Goal: Information Seeking & Learning: Understand process/instructions

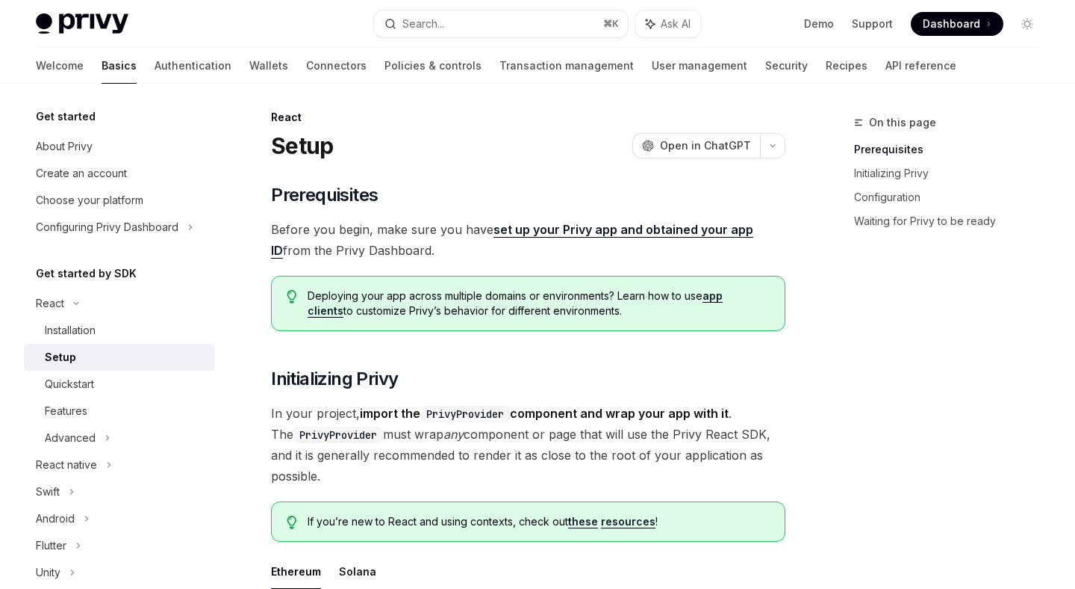
scroll to position [14, 0]
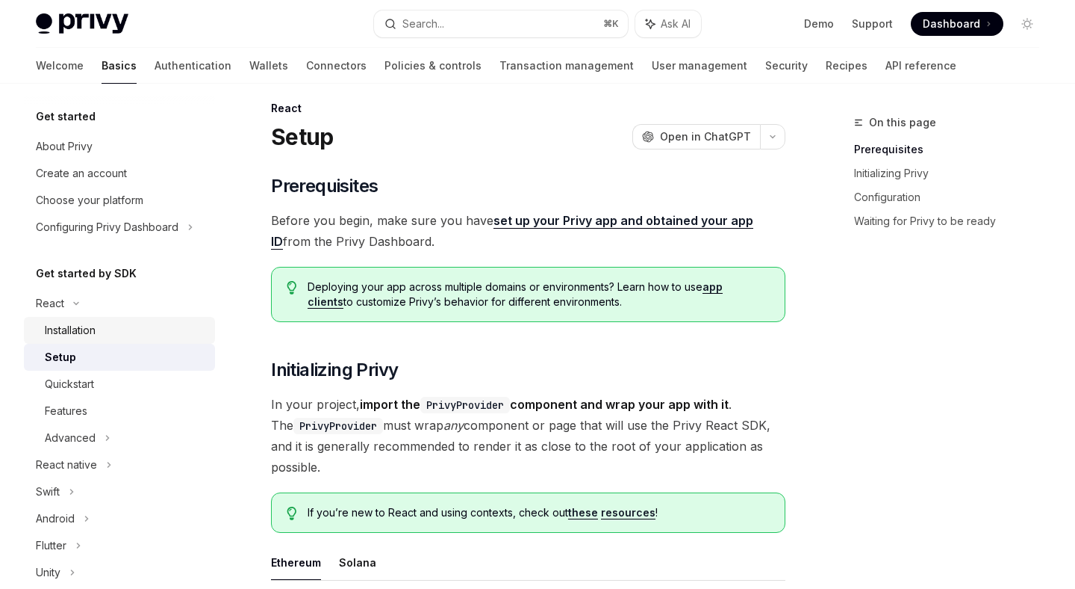
click at [106, 331] on div "Installation" at bounding box center [125, 330] width 161 height 18
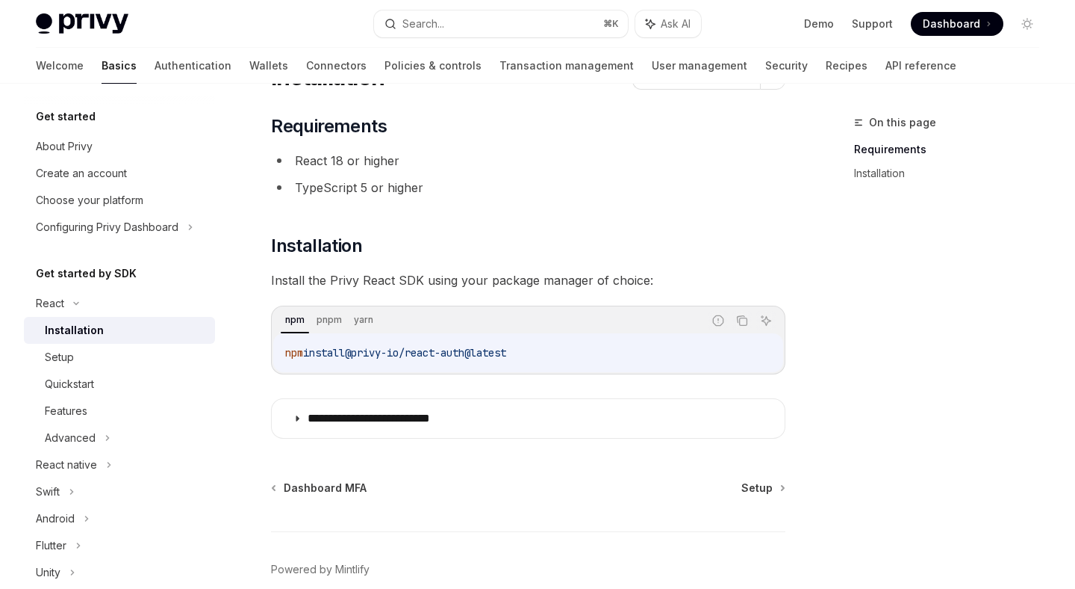
scroll to position [81, 0]
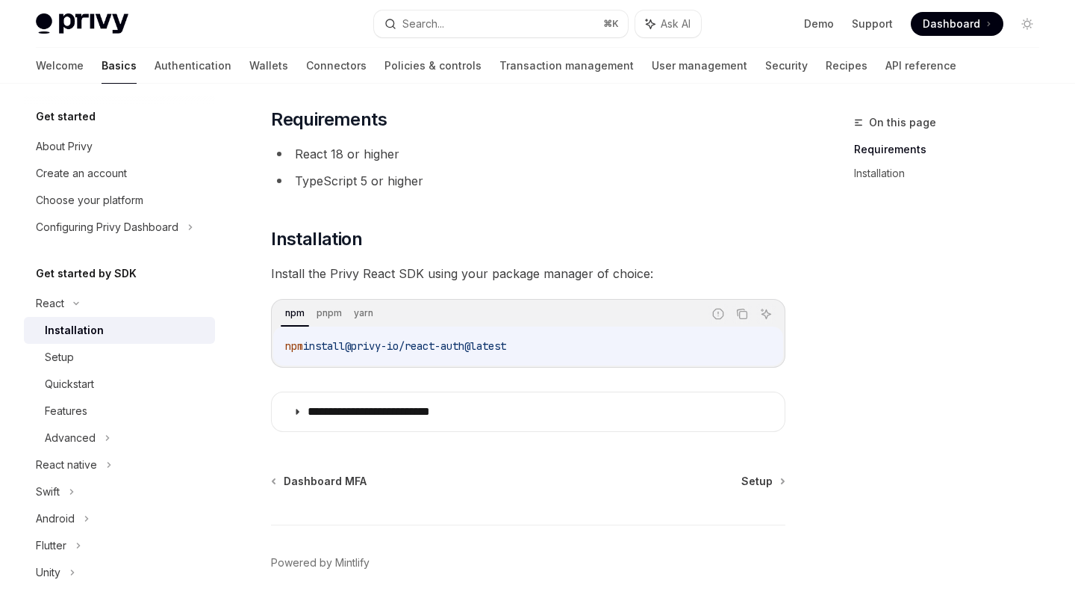
drag, startPoint x: 539, startPoint y: 342, endPoint x: 275, endPoint y: 342, distance: 264.4
click at [275, 342] on div "npm install @privy-io/react-auth@latest" at bounding box center [528, 345] width 510 height 39
copy span "npm install @privy-io/react-auth@latest"
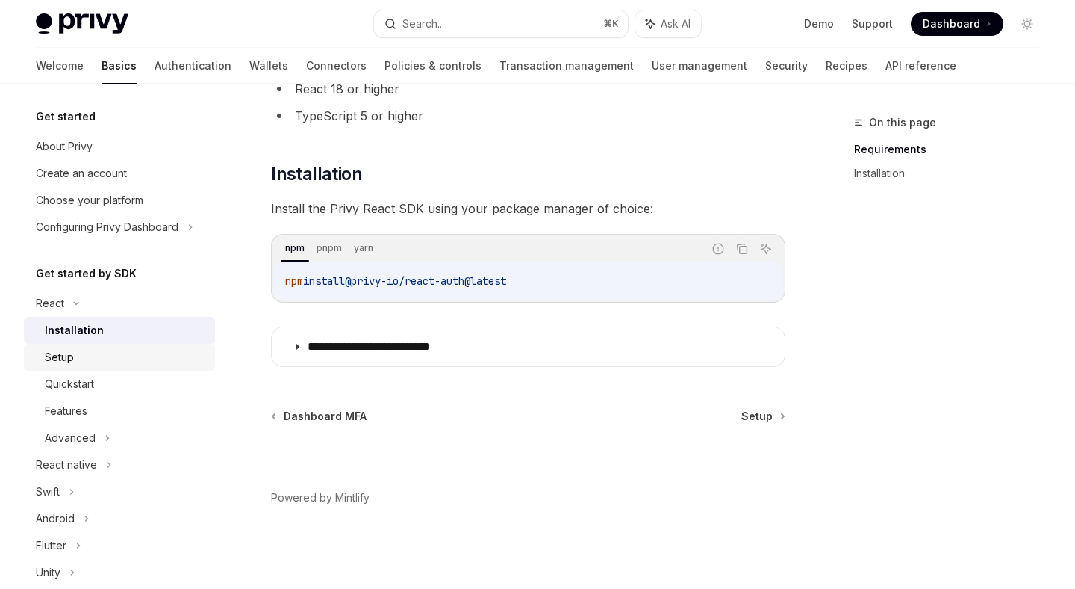
click at [127, 351] on div "Setup" at bounding box center [125, 357] width 161 height 18
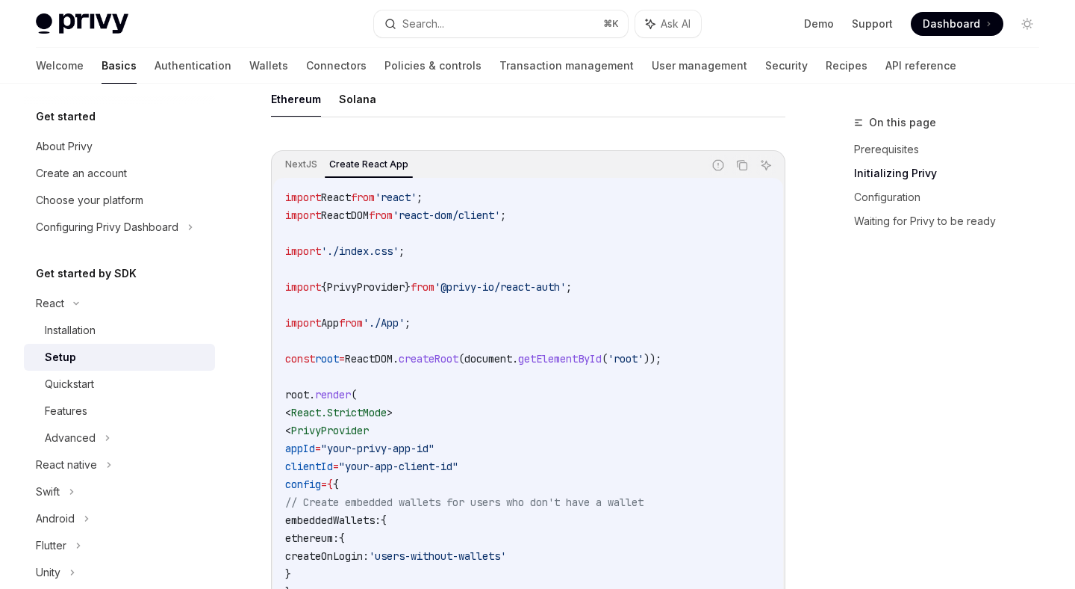
scroll to position [480, 0]
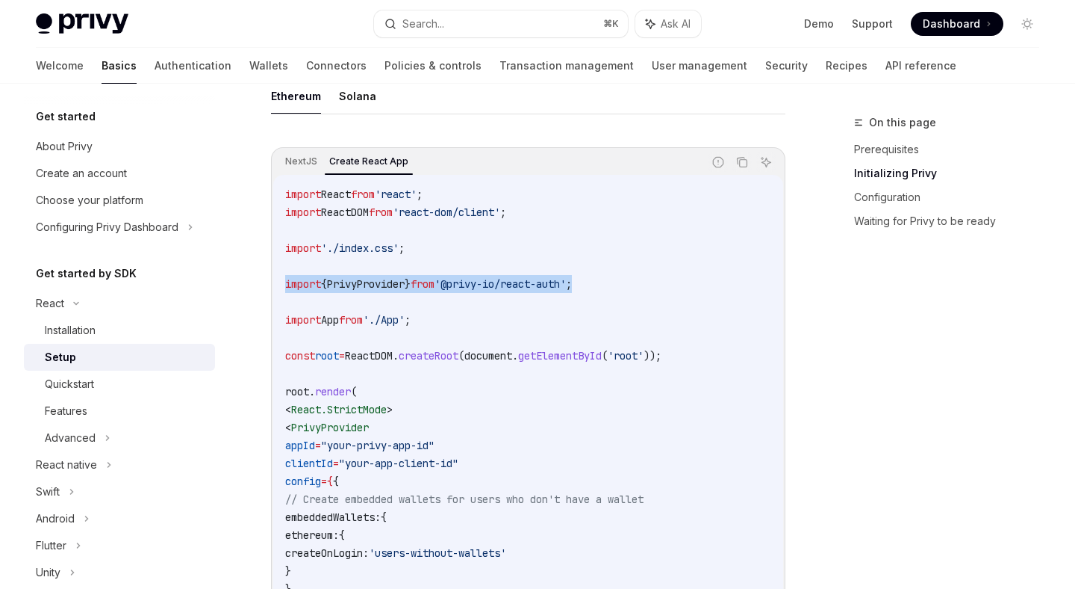
drag, startPoint x: 281, startPoint y: 282, endPoint x: 680, endPoint y: 277, distance: 399.6
click at [680, 277] on div "import React from 'react' ; import ReactDOM from 'react-dom/client' ; import '.…" at bounding box center [528, 445] width 510 height 541
copy span "import { PrivyProvider } from '@privy-io/react-auth' ;"
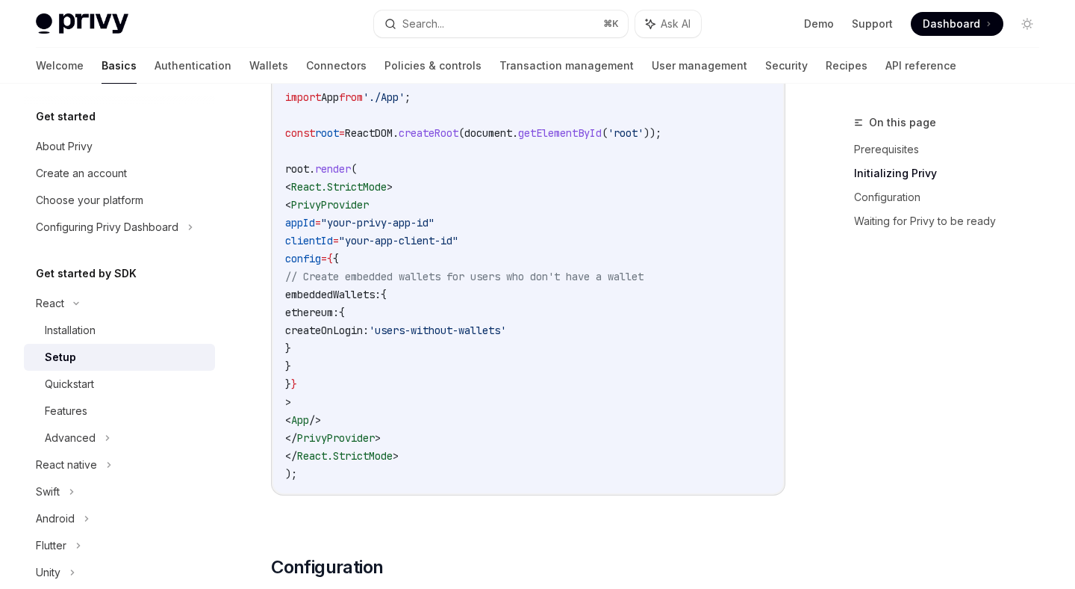
scroll to position [702, 0]
drag, startPoint x: 310, startPoint y: 205, endPoint x: 554, endPoint y: 382, distance: 301.2
click at [554, 382] on code "import React from 'react' ; import ReactDOM from 'react-dom/client' ; import '.…" at bounding box center [528, 223] width 486 height 520
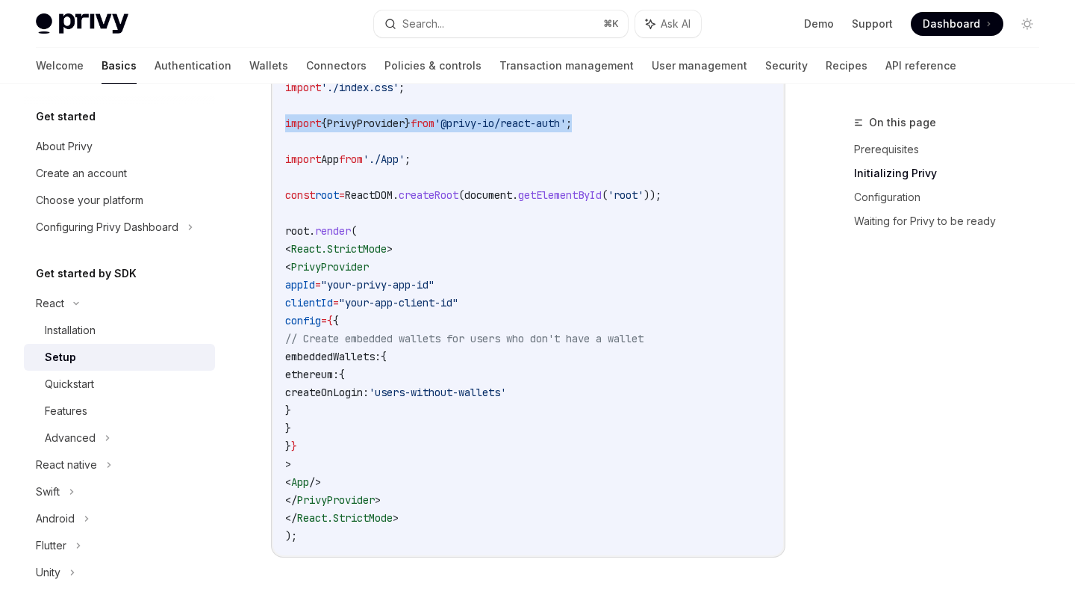
scroll to position [674, 0]
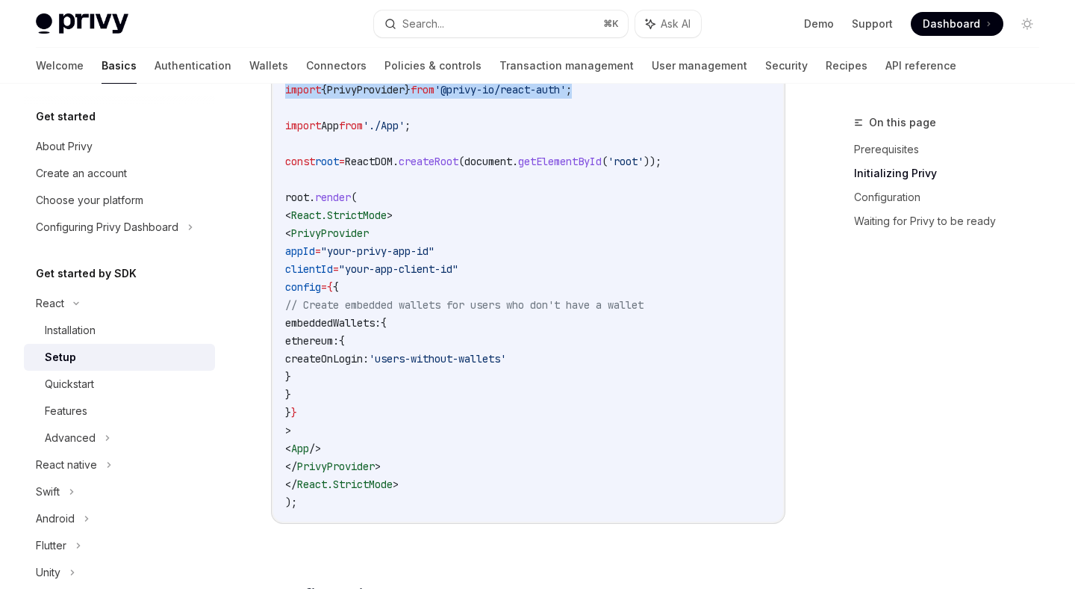
drag, startPoint x: 420, startPoint y: 479, endPoint x: 297, endPoint y: 216, distance: 290.3
click at [297, 216] on code "import React from 'react' ; import ReactDOM from 'react-dom/client' ; import '.…" at bounding box center [528, 251] width 486 height 520
click at [291, 216] on span "<" at bounding box center [288, 214] width 6 height 13
drag, startPoint x: 312, startPoint y: 236, endPoint x: 479, endPoint y: 468, distance: 285.2
click at [481, 468] on code "import React from 'react' ; import ReactDOM from 'react-dom/client' ; import '.…" at bounding box center [528, 251] width 486 height 520
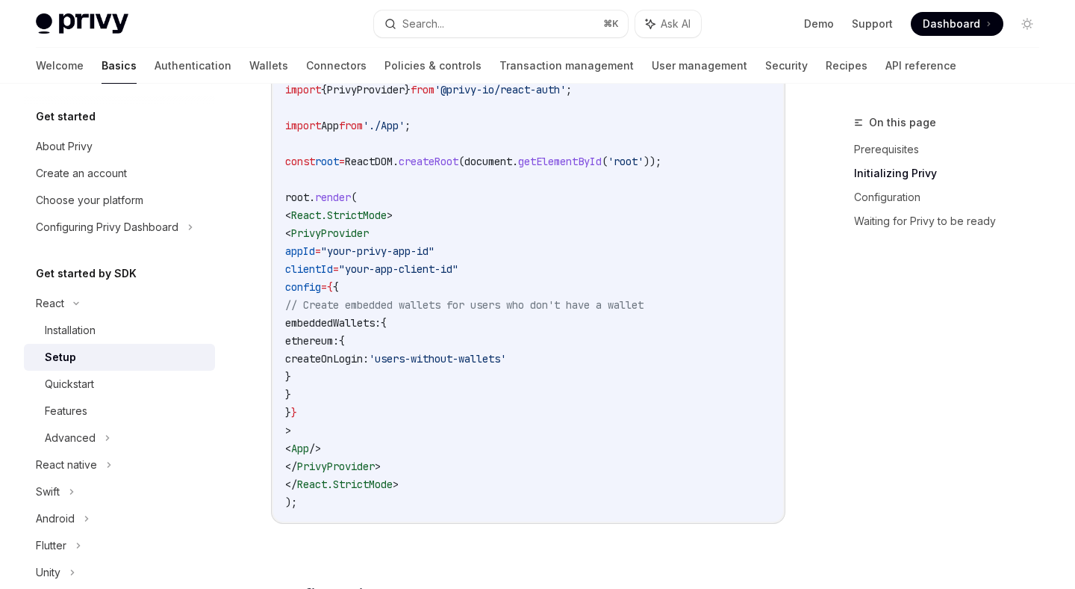
copy code "< PrivyProvider appId = "your-privy-app-id" clientId = "your-app-client-id" con…"
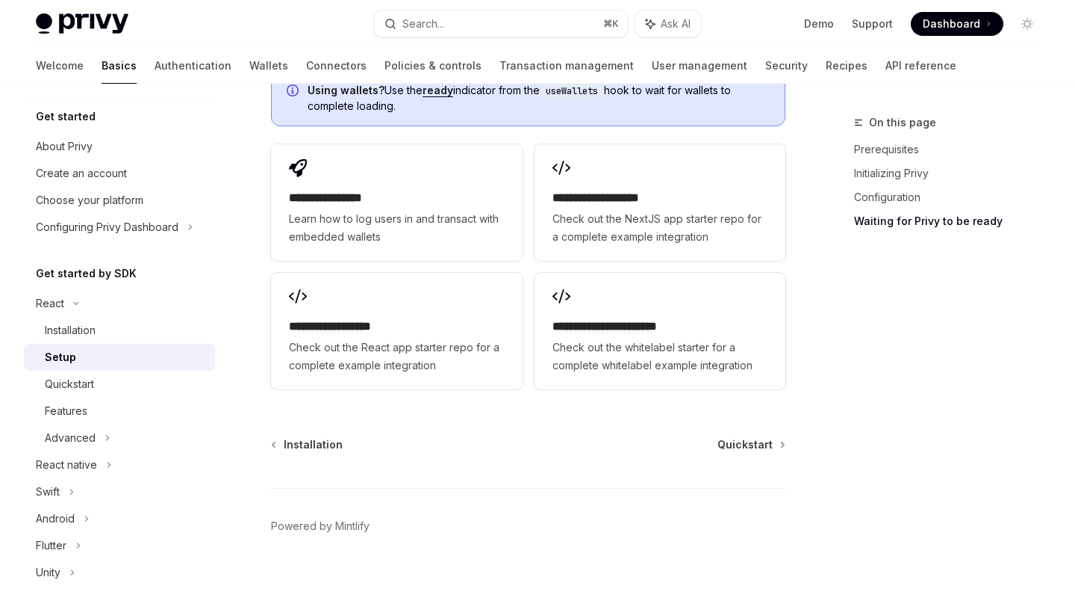
scroll to position [2149, 0]
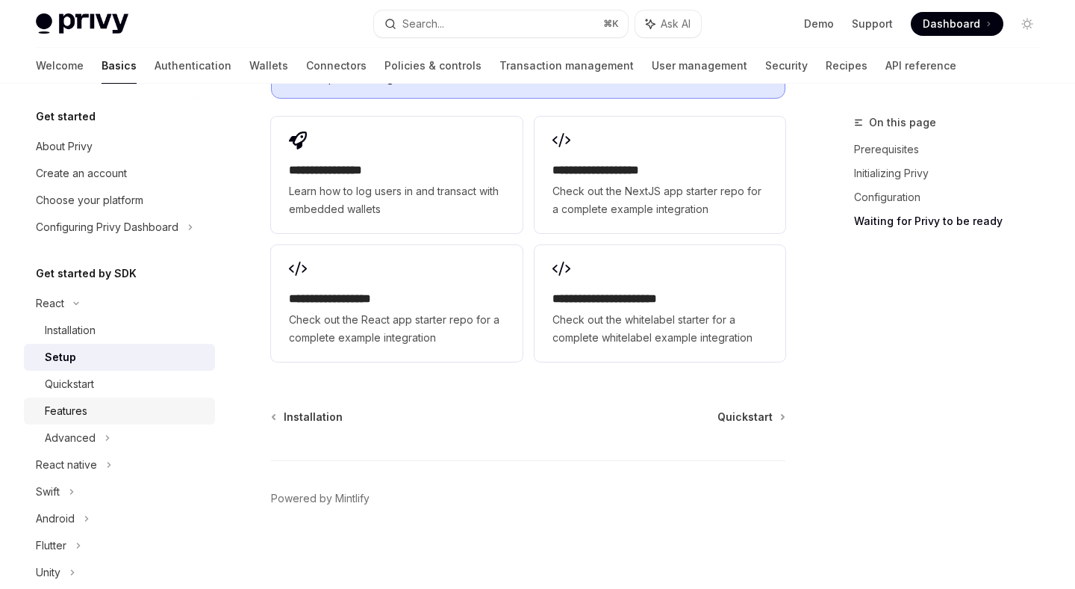
click at [69, 409] on div "Features" at bounding box center [66, 411] width 43 height 18
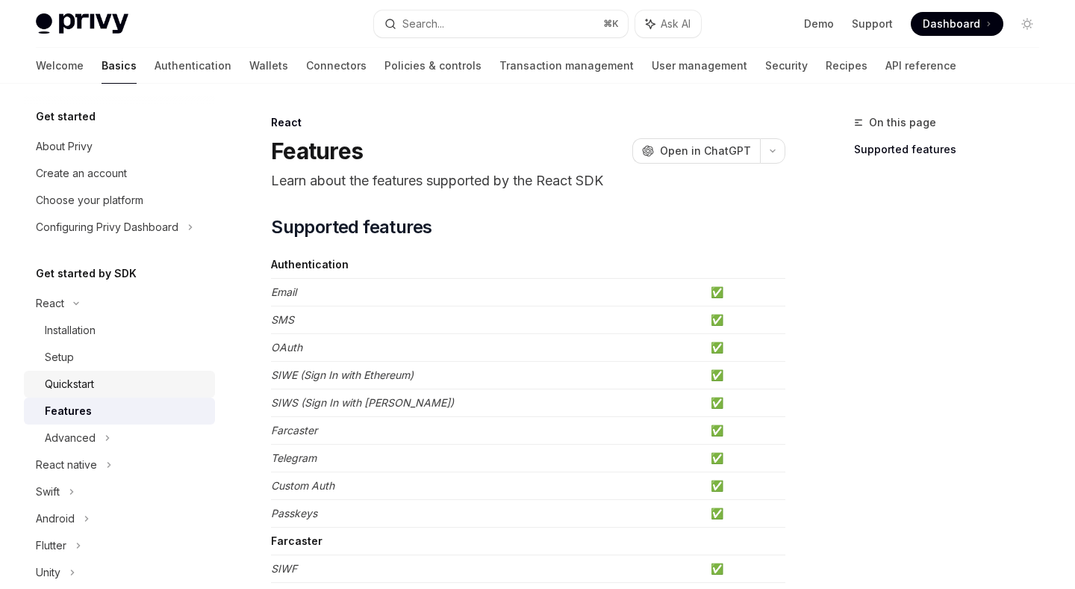
click at [78, 385] on div "Quickstart" at bounding box center [69, 384] width 49 height 18
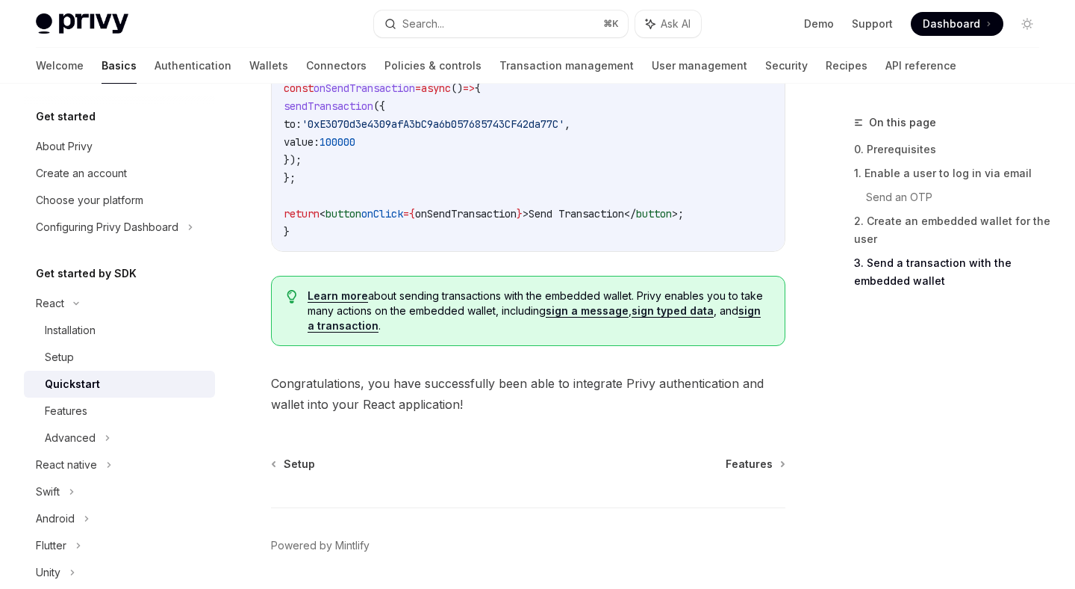
scroll to position [1583, 0]
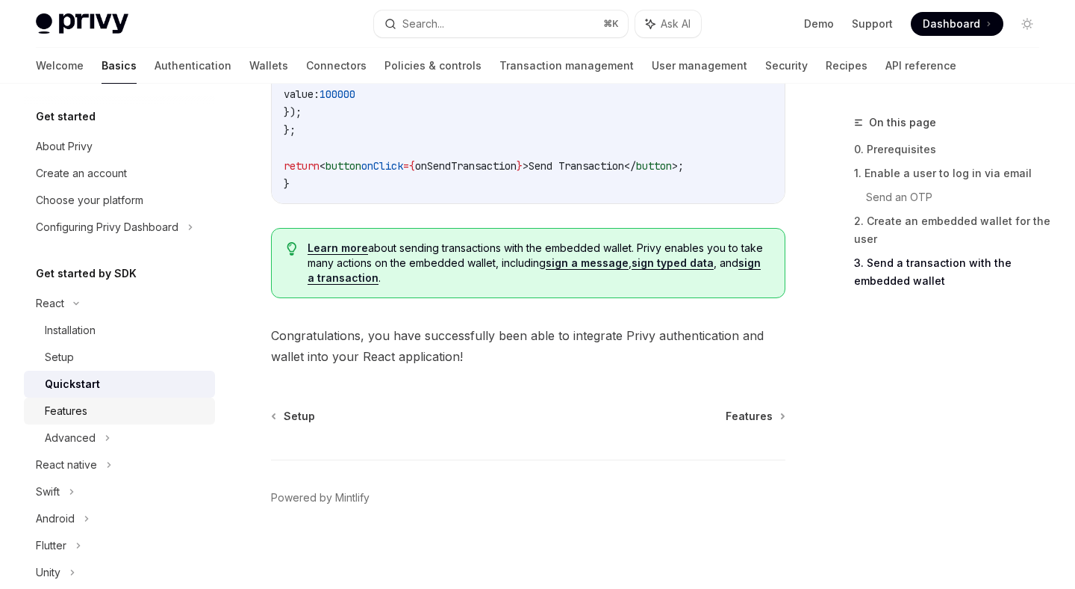
click at [58, 412] on div "Features" at bounding box center [66, 411] width 43 height 18
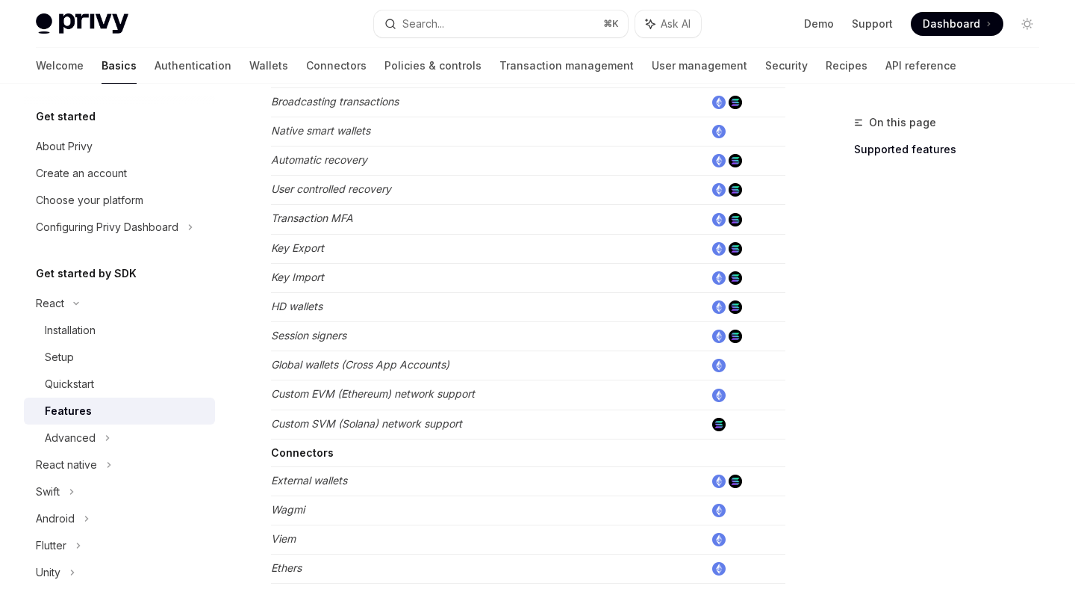
scroll to position [1001, 0]
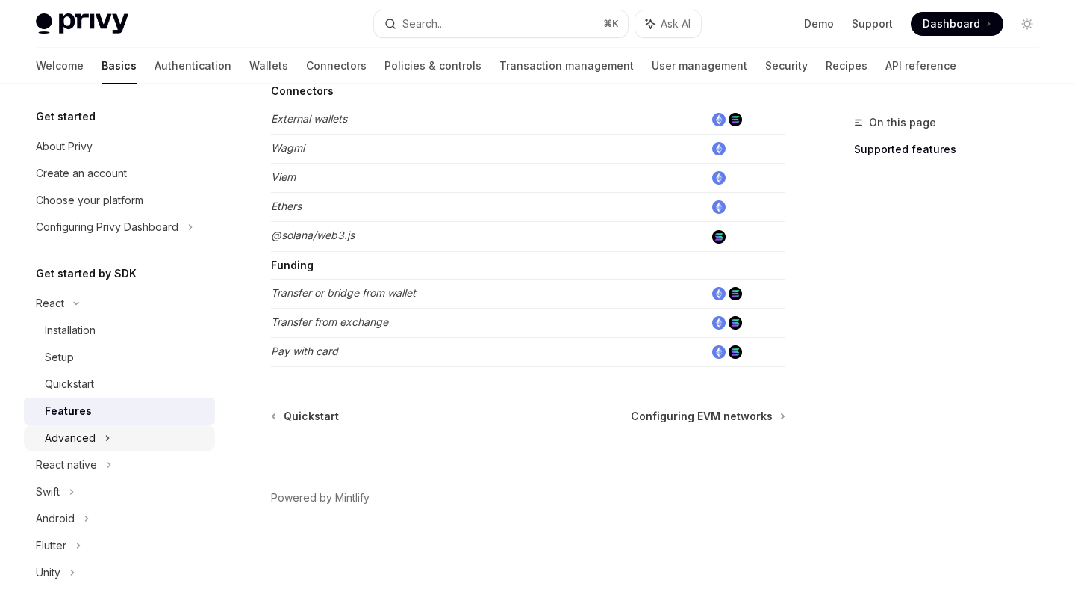
click at [52, 433] on div "Advanced" at bounding box center [70, 438] width 51 height 18
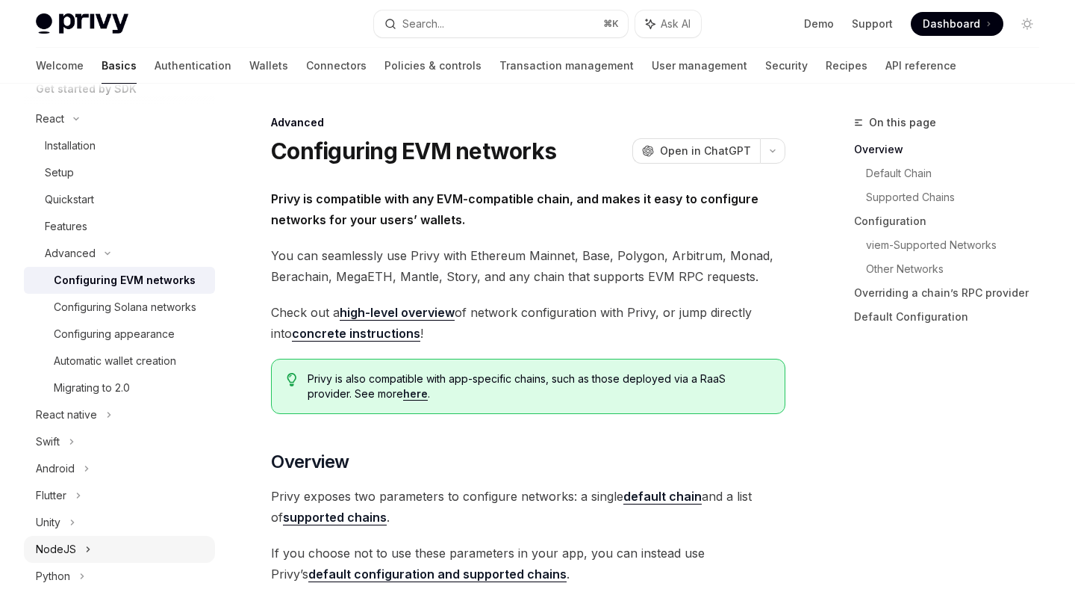
scroll to position [475, 0]
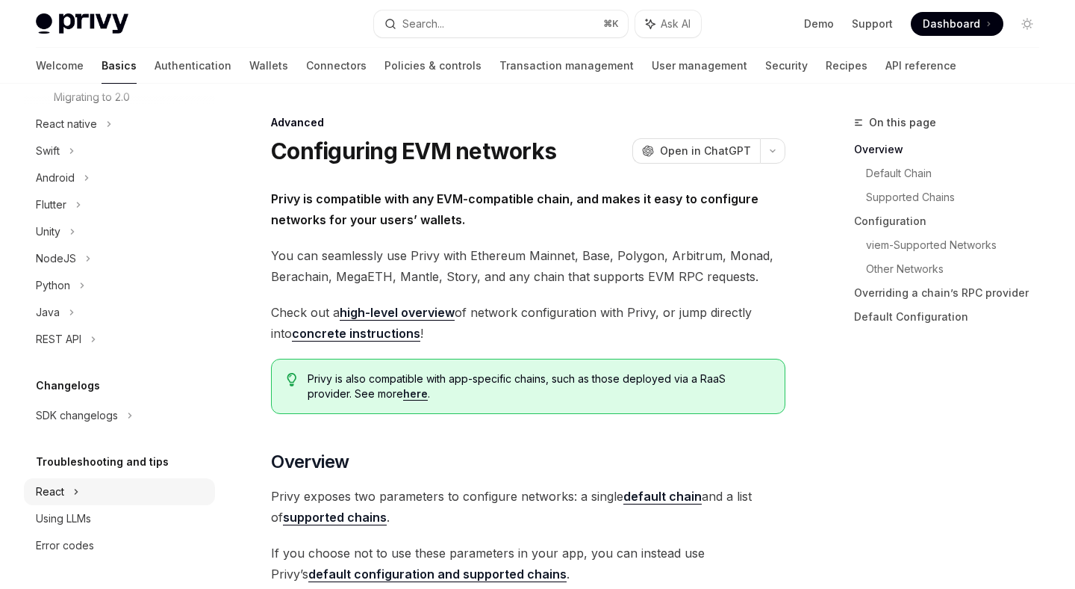
click at [90, 497] on div "React" at bounding box center [119, 491] width 191 height 27
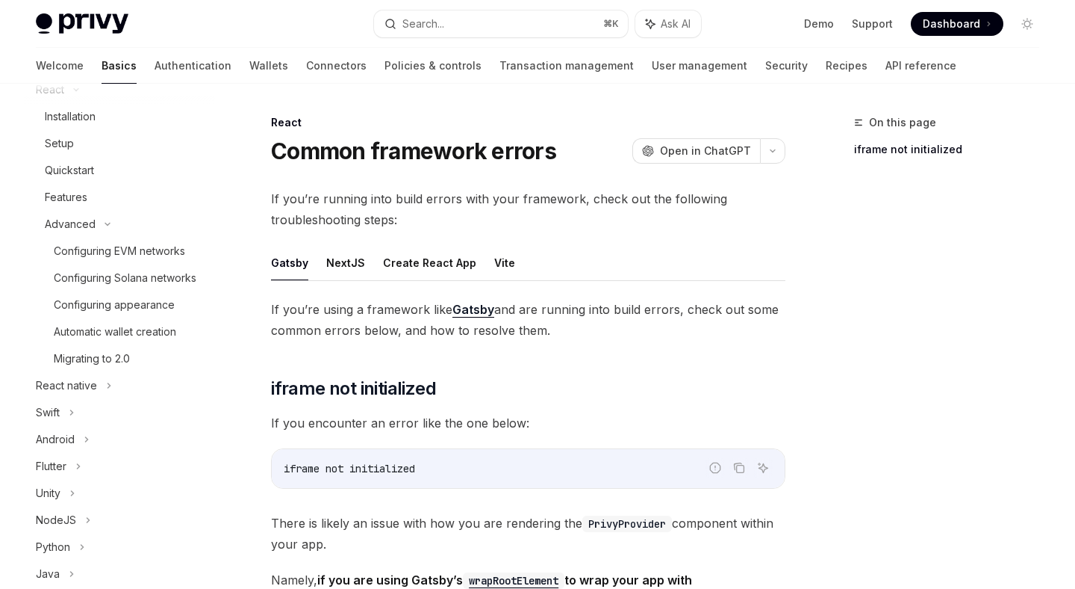
scroll to position [173, 0]
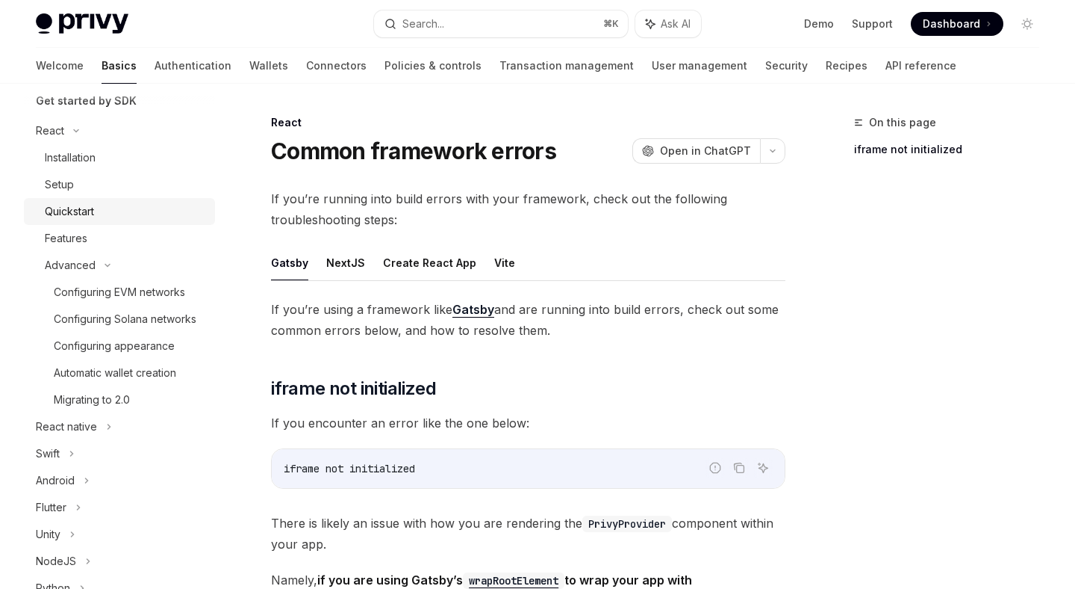
click at [88, 223] on link "Quickstart" at bounding box center [119, 211] width 191 height 27
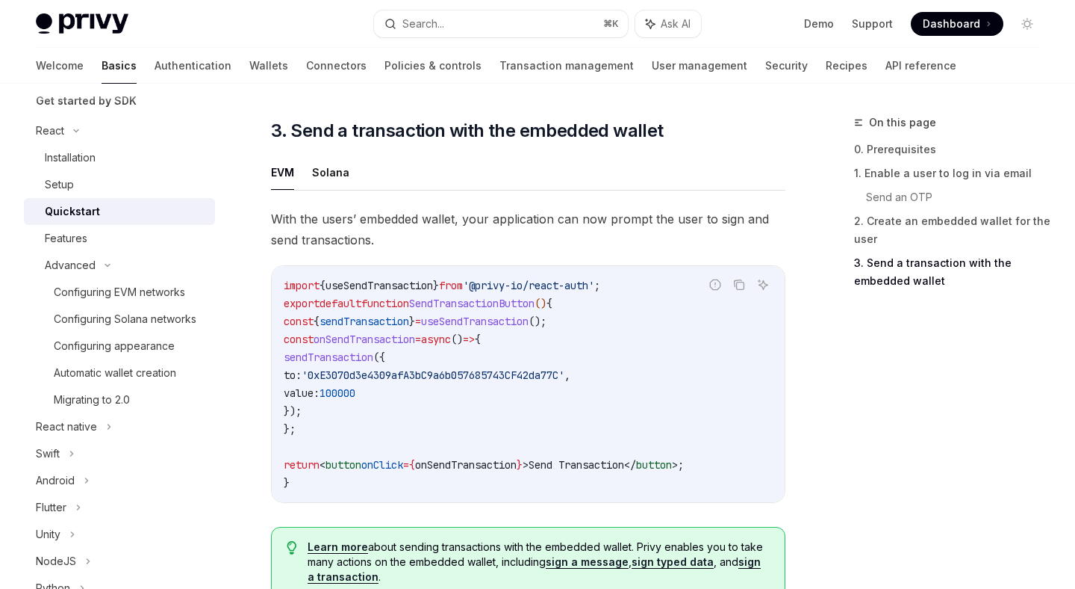
scroll to position [1125, 0]
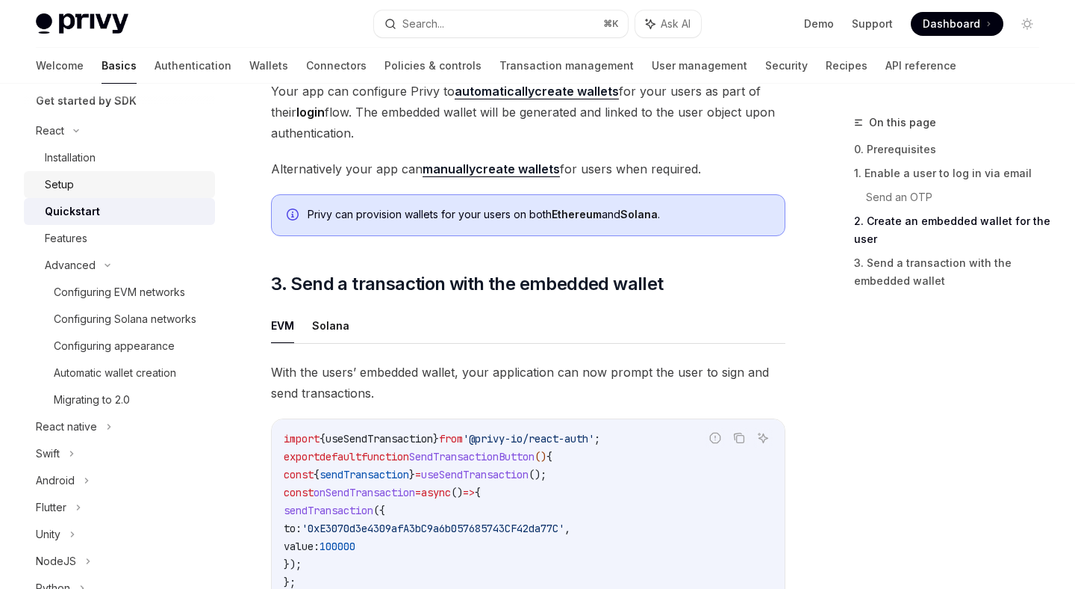
click at [83, 181] on div "Setup" at bounding box center [125, 185] width 161 height 18
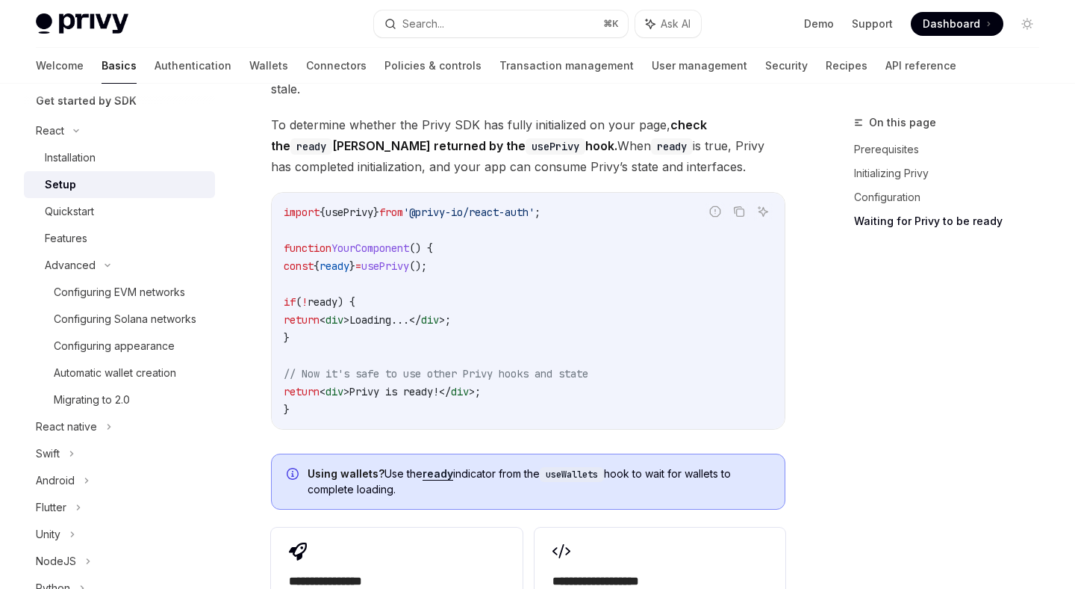
scroll to position [1737, 0]
click at [101, 205] on div "Quickstart" at bounding box center [125, 211] width 161 height 18
type textarea "*"
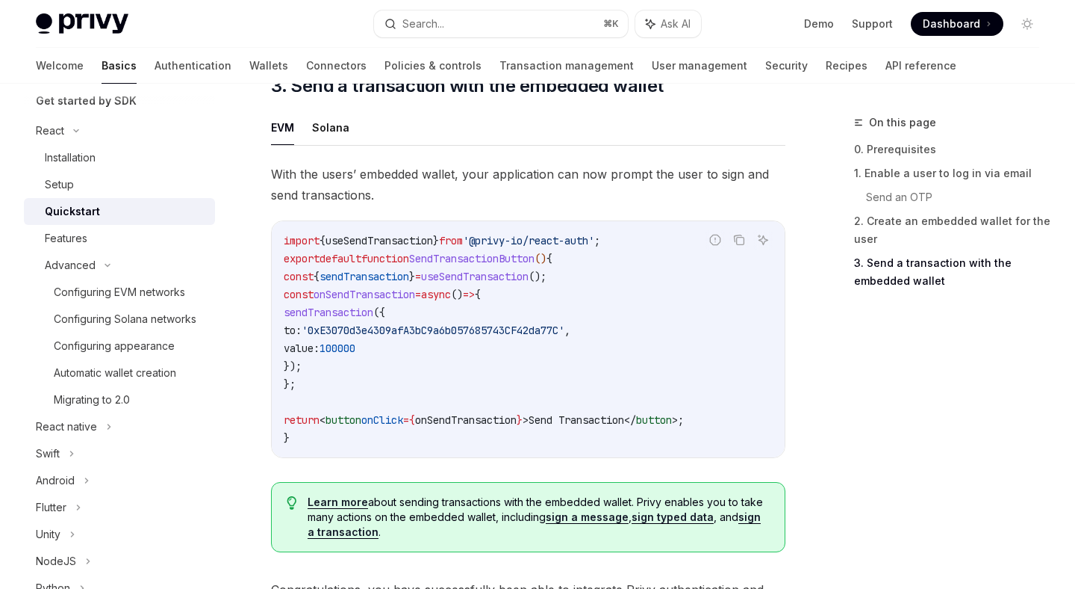
scroll to position [1319, 0]
